Goal: Task Accomplishment & Management: Complete application form

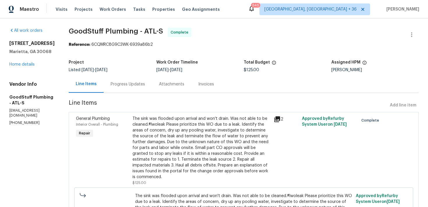
click at [142, 85] on div "Progress Updates" at bounding box center [128, 84] width 34 height 6
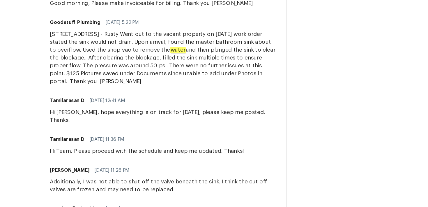
scroll to position [166, 0]
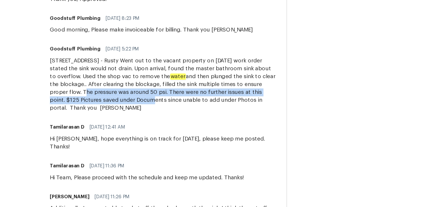
drag, startPoint x: 154, startPoint y: 122, endPoint x: 203, endPoint y: 128, distance: 48.9
click at [203, 128] on div "4958 Meadow Lane, Marietta - Rusty Went out to the vacant property on 10/14/202…" at bounding box center [153, 116] width 168 height 41
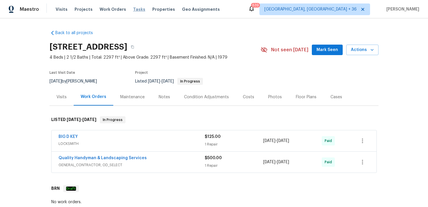
click at [133, 9] on span "Tasks" at bounding box center [139, 9] width 12 height 4
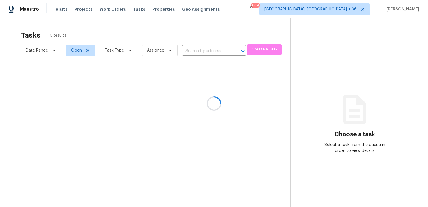
click at [201, 50] on div at bounding box center [214, 103] width 428 height 207
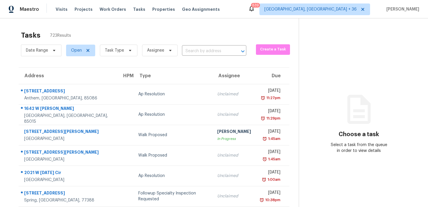
click at [194, 53] on input "text" at bounding box center [206, 51] width 48 height 9
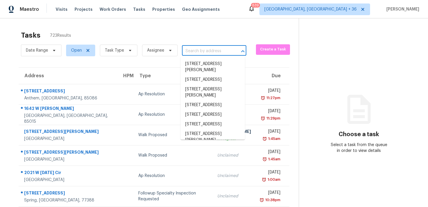
paste input "[STREET_ADDRESS]"
type input "[STREET_ADDRESS]"
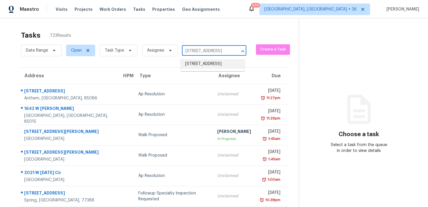
click at [195, 65] on li "[STREET_ADDRESS]" at bounding box center [212, 64] width 64 height 10
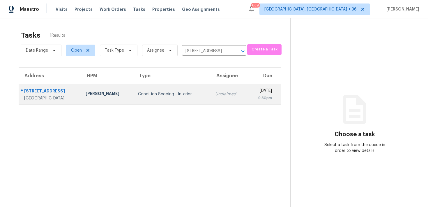
click at [215, 95] on div "Unclaimed" at bounding box center [229, 94] width 28 height 6
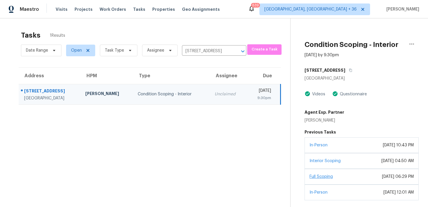
scroll to position [22, 0]
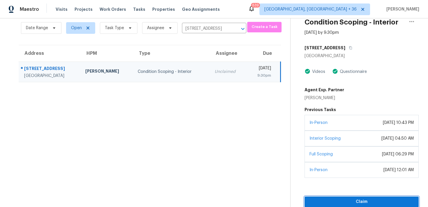
click at [317, 200] on span "Claim" at bounding box center [361, 201] width 105 height 7
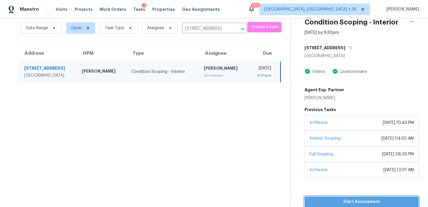
click at [323, 200] on span "Start Assessment" at bounding box center [361, 201] width 105 height 7
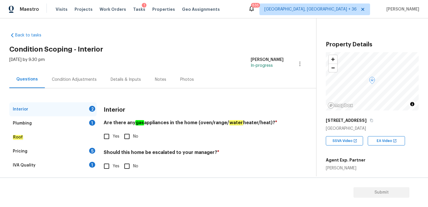
click at [129, 135] on input "No" at bounding box center [127, 136] width 12 height 12
checkbox input "true"
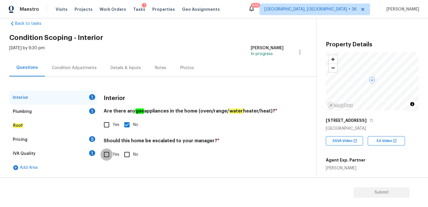
click at [106, 154] on input "Yes" at bounding box center [106, 154] width 12 height 12
checkbox input "true"
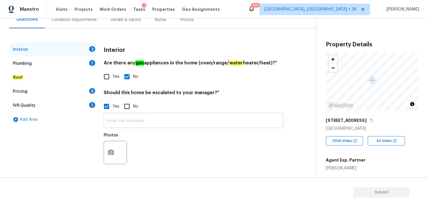
click at [118, 122] on input "text" at bounding box center [194, 121] width 180 height 14
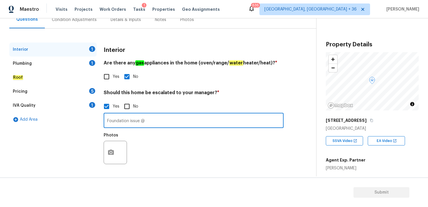
paste input "00.34, 01.18"
click at [152, 123] on input "Foundation issue @ 00.34, 01.18" at bounding box center [194, 121] width 180 height 14
click at [152, 121] on input "Foundation issue @ 00.34, 01.18" at bounding box center [194, 121] width 180 height 14
click at [192, 120] on input "Foundation issue @ 00:34, 01:18" at bounding box center [194, 121] width 180 height 14
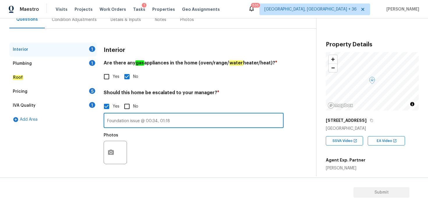
type input "Foundation issue @ 00:34, 01:18"
click at [108, 153] on icon "button" at bounding box center [110, 152] width 7 height 7
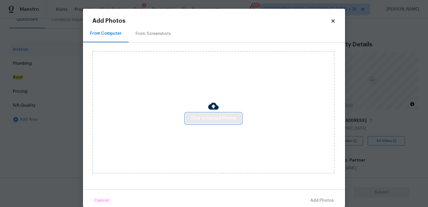
click at [203, 118] on span "Click to Upload Photos" at bounding box center [213, 118] width 47 height 7
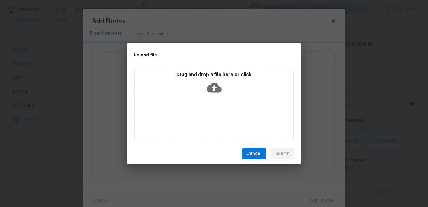
click at [212, 88] on icon at bounding box center [214, 88] width 15 height 10
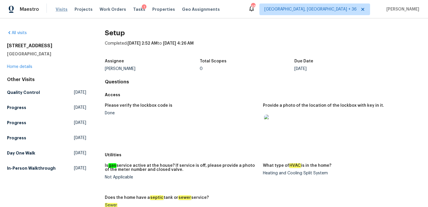
click at [60, 12] on span "Visits" at bounding box center [62, 9] width 12 height 6
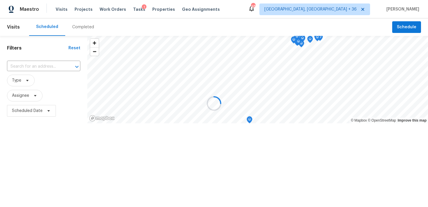
click at [71, 25] on div at bounding box center [214, 103] width 428 height 207
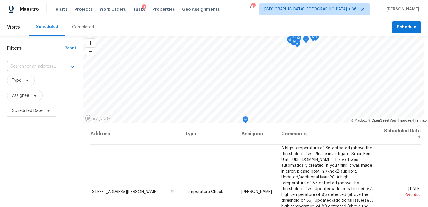
click at [80, 33] on div "Completed" at bounding box center [83, 26] width 36 height 17
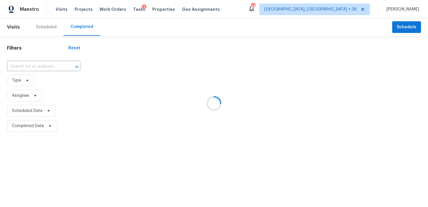
click at [42, 67] on div at bounding box center [214, 103] width 428 height 207
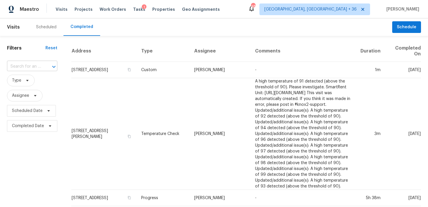
click at [26, 67] on input "text" at bounding box center [24, 66] width 34 height 9
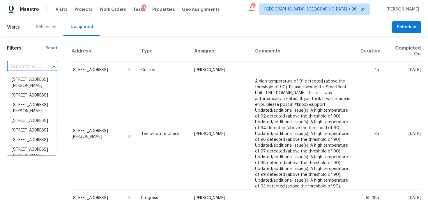
paste input "529 Bellgrove Dr Hope Mills, NC, 28348"
type input "529 Bellgrove Dr Hope Mills, NC, 28348"
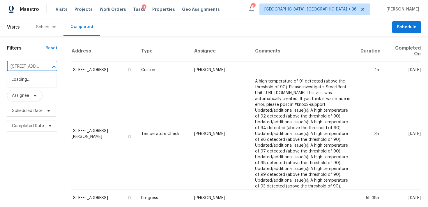
scroll to position [0, 45]
click at [30, 84] on li "529 Bellgrove Dr, Hope Mills, NC 28348" at bounding box center [31, 80] width 49 height 10
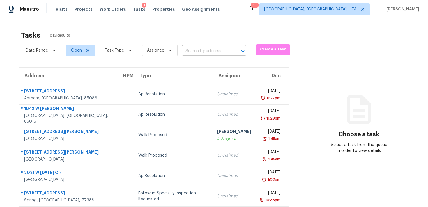
click at [191, 53] on input "text" at bounding box center [206, 51] width 48 height 9
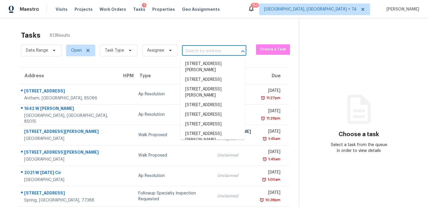
paste input "2912 Redmond Ave, Jacksonville, FL 32207"
type input "2912 Redmond Ave, Jacksonville, FL 32207"
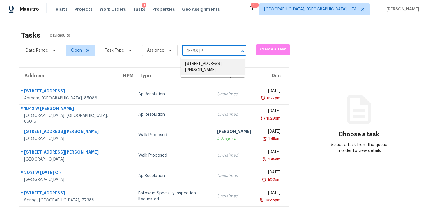
click at [196, 65] on li "2912 Redmond Ave, Jacksonville, FL 32207" at bounding box center [212, 67] width 64 height 16
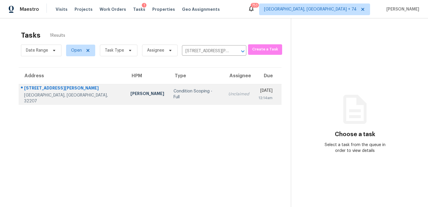
click at [228, 95] on div "Unclaimed" at bounding box center [238, 94] width 21 height 6
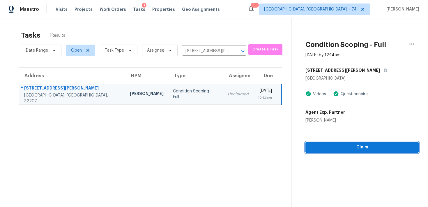
click at [318, 149] on span "Claim" at bounding box center [362, 146] width 104 height 7
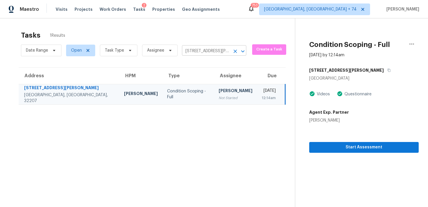
click at [196, 50] on input "2912 Redmond Ave, Jacksonville, FL 32207" at bounding box center [206, 51] width 48 height 9
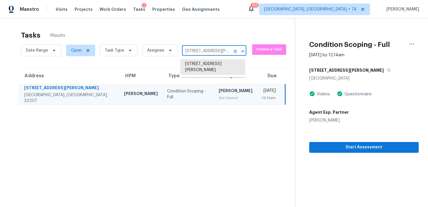
click at [196, 50] on input "2912 Redmond Ave, Jacksonville, FL 32207" at bounding box center [206, 51] width 48 height 9
paste input "529 Bellgrove Dr Hope Mills, NC, 28348"
type input "529 Bellgrove Dr Hope Mills, NC, 28348"
click at [193, 66] on li "529 Bellgrove Dr, Hope Mills, NC 28348" at bounding box center [212, 64] width 64 height 10
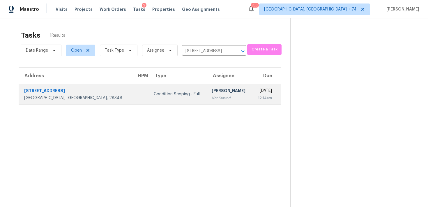
click at [212, 90] on div "[PERSON_NAME]" at bounding box center [230, 91] width 36 height 7
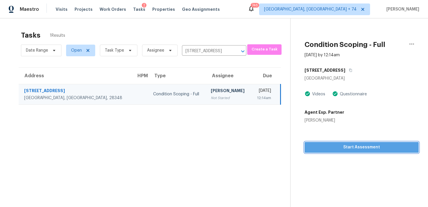
click at [311, 147] on span "Start Assessment" at bounding box center [361, 146] width 105 height 7
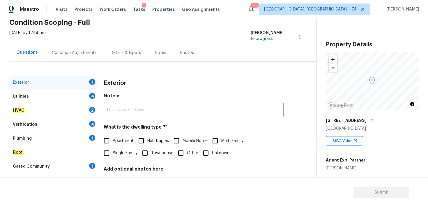
scroll to position [34, 0]
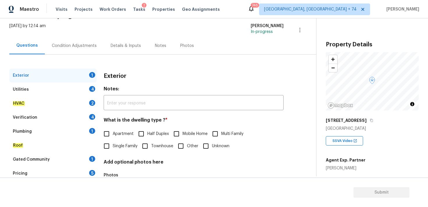
click at [109, 144] on input "Single Family" at bounding box center [106, 146] width 12 height 12
checkbox input "true"
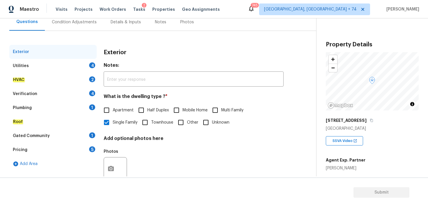
scroll to position [74, 0]
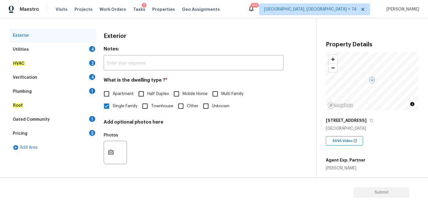
click at [22, 48] on div "Utilities" at bounding box center [21, 50] width 16 height 6
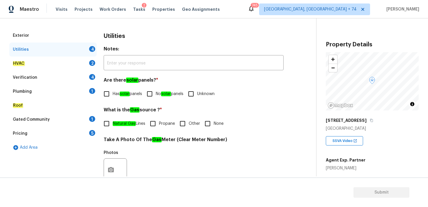
click at [211, 125] on input "None" at bounding box center [207, 123] width 12 height 12
checkbox input "true"
click at [152, 92] on input "No solar panels" at bounding box center [149, 94] width 12 height 12
checkbox input "true"
click at [208, 123] on input "None" at bounding box center [207, 123] width 12 height 12
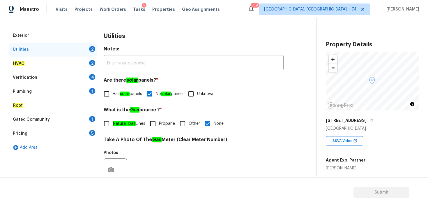
checkbox input "false"
click at [107, 124] on input "Natural Gas Lines" at bounding box center [106, 124] width 12 height 12
checkbox input "true"
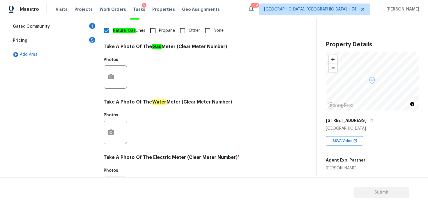
scroll to position [151, 0]
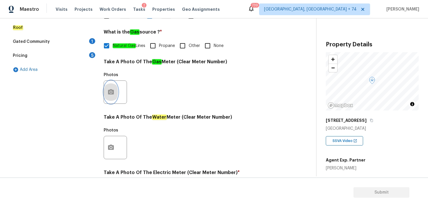
click at [110, 92] on circle "button" at bounding box center [111, 92] width 2 height 2
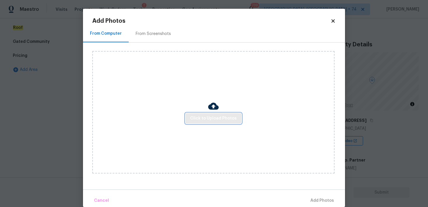
click at [206, 116] on span "Click to Upload Photos" at bounding box center [213, 118] width 47 height 7
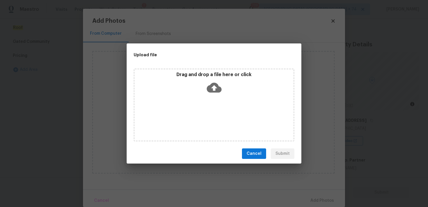
click at [209, 90] on icon at bounding box center [214, 88] width 15 height 10
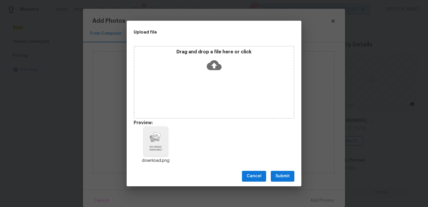
click at [280, 177] on span "Submit" at bounding box center [282, 175] width 14 height 7
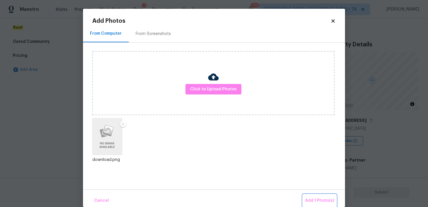
click at [311, 201] on span "Add 1 Photo(s)" at bounding box center [319, 200] width 29 height 7
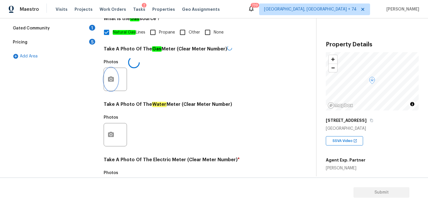
scroll to position [166, 0]
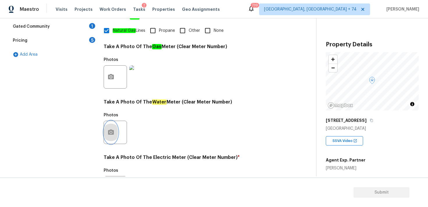
click at [112, 131] on icon "button" at bounding box center [110, 132] width 7 height 7
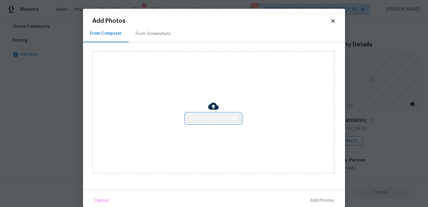
click at [210, 119] on span "Click to Upload Photos" at bounding box center [213, 118] width 47 height 7
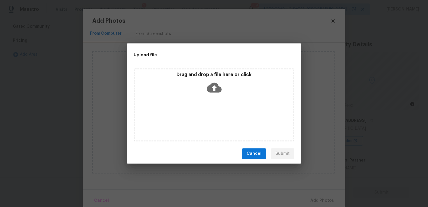
click at [213, 89] on icon at bounding box center [214, 87] width 15 height 15
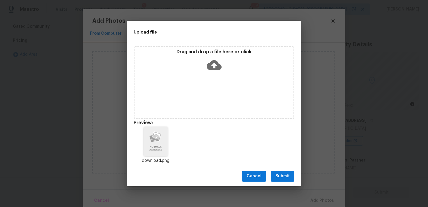
click at [282, 176] on span "Submit" at bounding box center [282, 175] width 14 height 7
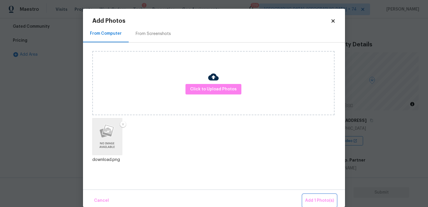
click at [324, 200] on span "Add 1 Photo(s)" at bounding box center [319, 200] width 29 height 7
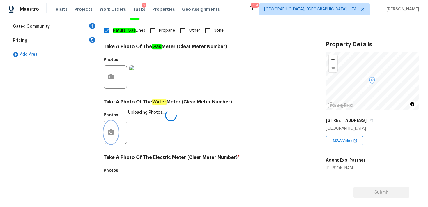
scroll to position [231, 0]
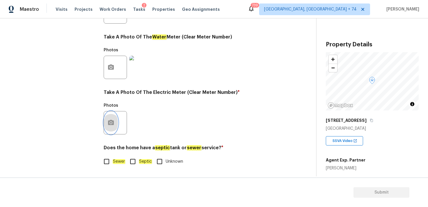
click at [112, 123] on icon "button" at bounding box center [110, 122] width 7 height 7
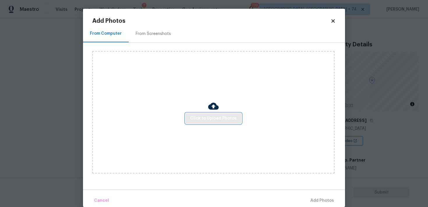
click at [220, 123] on button "Click to Upload Photos" at bounding box center [213, 118] width 56 height 11
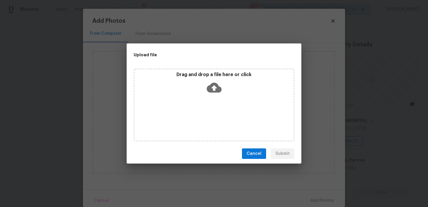
click at [211, 90] on icon at bounding box center [214, 88] width 15 height 10
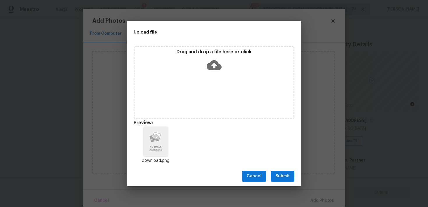
click at [282, 177] on span "Submit" at bounding box center [282, 175] width 14 height 7
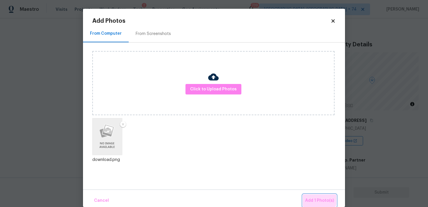
click at [316, 199] on span "Add 1 Photo(s)" at bounding box center [319, 200] width 29 height 7
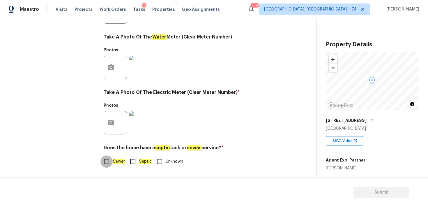
click at [108, 161] on input "Sewer" at bounding box center [106, 161] width 12 height 12
checkbox input "true"
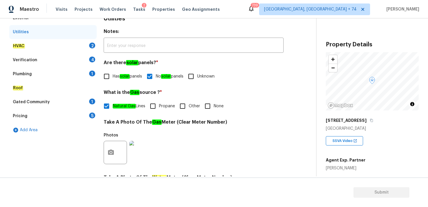
scroll to position [82, 0]
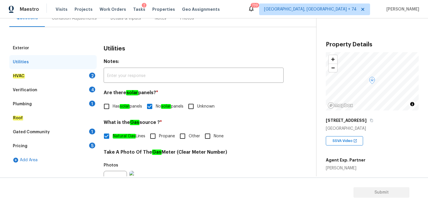
click at [18, 75] on em "HVAC" at bounding box center [19, 76] width 12 height 5
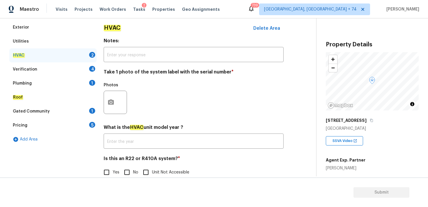
scroll to position [93, 0]
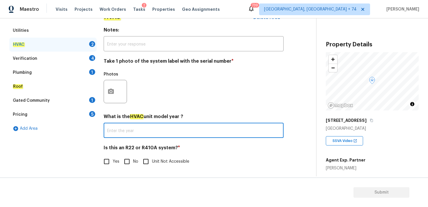
click at [113, 131] on input "text" at bounding box center [194, 131] width 180 height 14
paste input "2022"
type input "2022"
click at [118, 93] on button "button" at bounding box center [111, 91] width 14 height 23
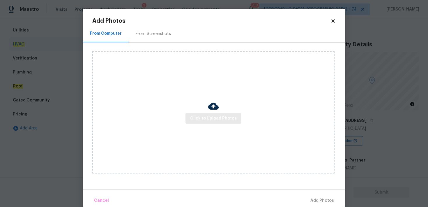
type input "2022"
click at [211, 119] on span "Click to Upload Photos" at bounding box center [213, 118] width 47 height 7
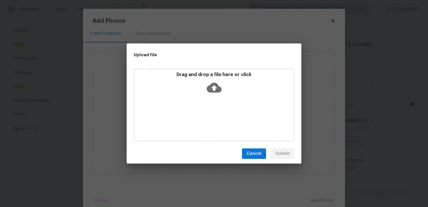
click at [215, 89] on icon at bounding box center [214, 88] width 15 height 10
